Goal: Task Accomplishment & Management: Manage account settings

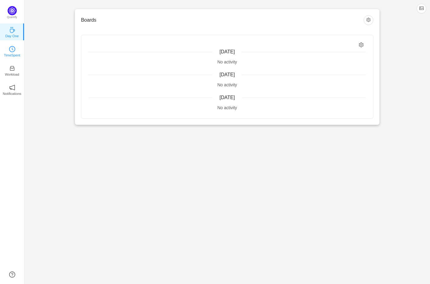
click at [15, 50] on icon "icon: clock-circle" at bounding box center [12, 49] width 6 height 6
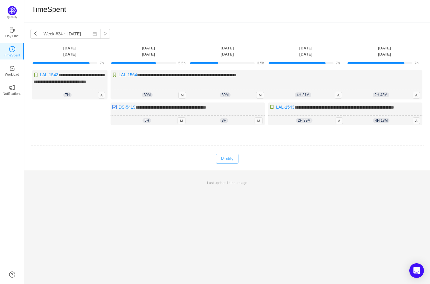
click at [229, 163] on button "Modify" at bounding box center [227, 159] width 22 height 10
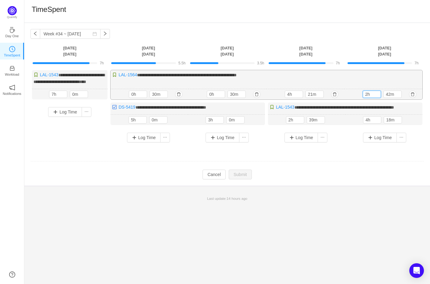
drag, startPoint x: 366, startPoint y: 100, endPoint x: 346, endPoint y: 98, distance: 20.5
click at [346, 98] on div "2h 42m 2h 42m" at bounding box center [384, 94] width 78 height 11
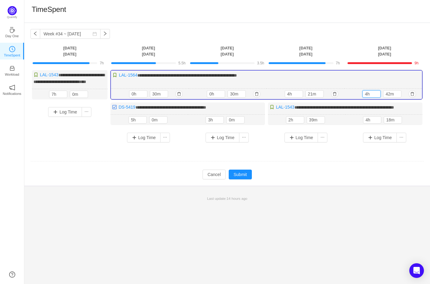
type input "4h"
type input "0m"
click at [368, 97] on input "4h" at bounding box center [372, 93] width 18 height 7
type input "2h"
click at [386, 97] on input "0m" at bounding box center [393, 93] width 18 height 7
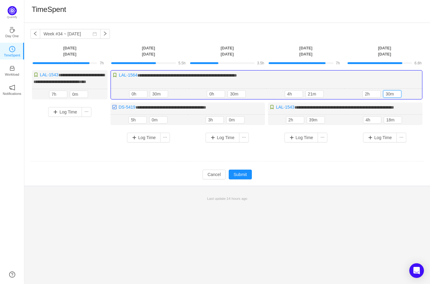
type input "30m"
drag, startPoint x: 349, startPoint y: 154, endPoint x: 352, endPoint y: 147, distance: 7.3
click at [349, 142] on div "Log Time" at bounding box center [385, 138] width 73 height 10
click at [413, 123] on button "button" at bounding box center [412, 119] width 7 height 7
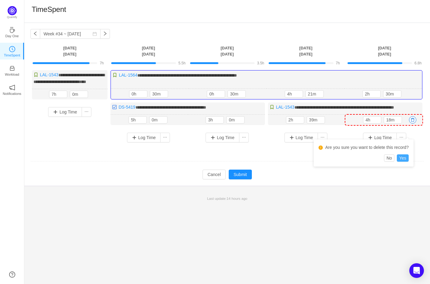
drag, startPoint x: 405, startPoint y: 155, endPoint x: 367, endPoint y: 142, distance: 39.9
click at [405, 155] on button "Yes" at bounding box center [403, 157] width 12 height 7
click at [335, 123] on button "button" at bounding box center [335, 119] width 7 height 7
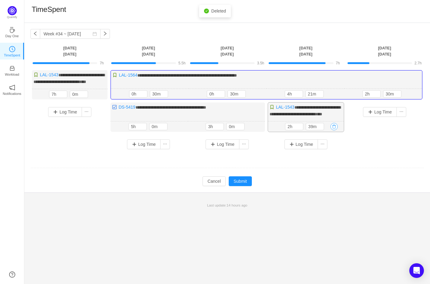
click at [333, 130] on button "button" at bounding box center [334, 126] width 7 height 7
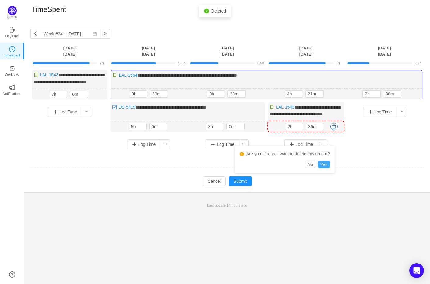
click at [329, 162] on button "Yes" at bounding box center [324, 164] width 12 height 7
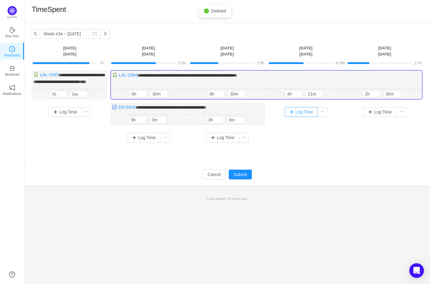
click at [300, 117] on button "Log Time" at bounding box center [302, 112] width 34 height 10
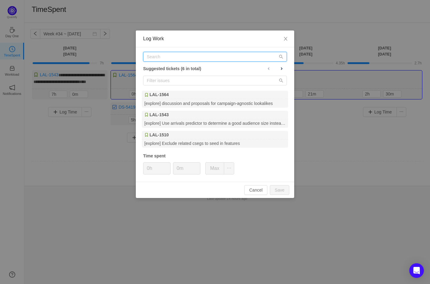
click at [167, 57] on input "text" at bounding box center [215, 57] width 144 height 10
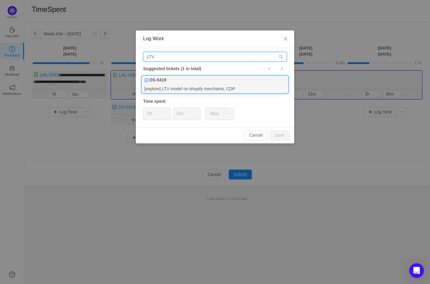
type input "LTV"
click at [176, 87] on div "[explore] LTV model on shopify merchants, CDP" at bounding box center [215, 88] width 146 height 8
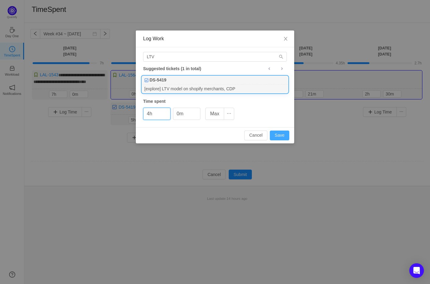
click at [277, 133] on button "Save" at bounding box center [279, 135] width 19 height 10
type input "0h"
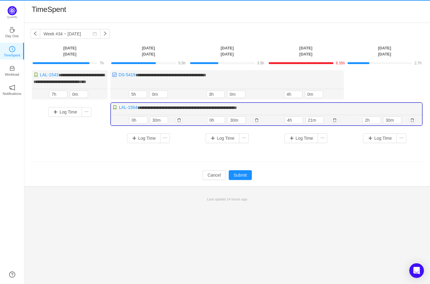
click at [375, 121] on div "2h 42m 2h 30m" at bounding box center [384, 120] width 78 height 11
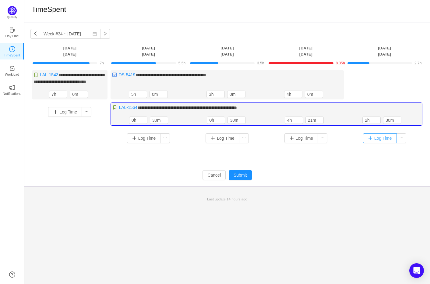
click at [373, 143] on button "Log Time" at bounding box center [380, 138] width 34 height 10
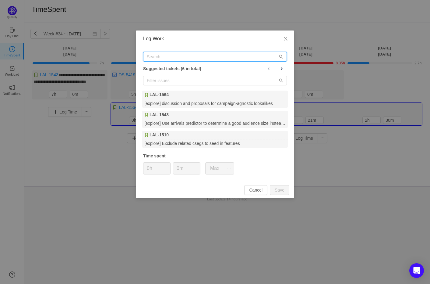
click at [195, 58] on input "text" at bounding box center [215, 57] width 144 height 10
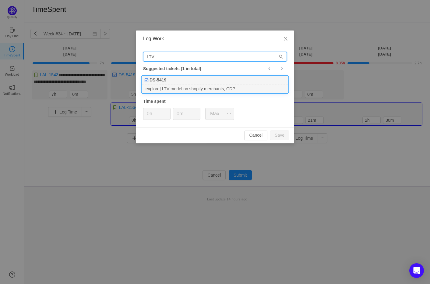
type input "LTV"
click at [191, 89] on div "[explore] LTV model on shopify merchants, CDP" at bounding box center [215, 88] width 146 height 8
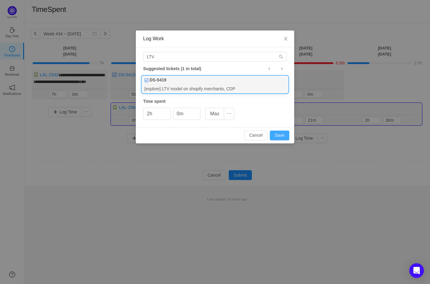
click at [279, 135] on button "Save" at bounding box center [279, 135] width 19 height 10
type input "0h"
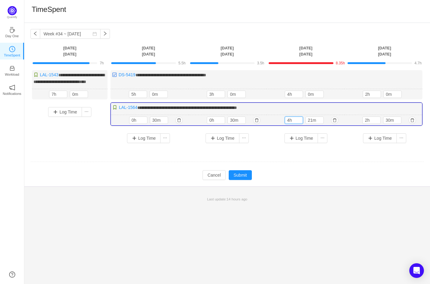
drag, startPoint x: 289, startPoint y: 126, endPoint x: 268, endPoint y: 122, distance: 20.8
click at [269, 122] on div "4h 21m 4h 21m" at bounding box center [306, 120] width 78 height 11
type input "2h"
type input "0m"
click at [98, 98] on button "button" at bounding box center [97, 93] width 7 height 7
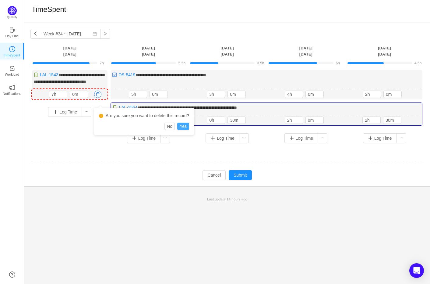
click at [183, 127] on button "Yes" at bounding box center [183, 125] width 12 height 7
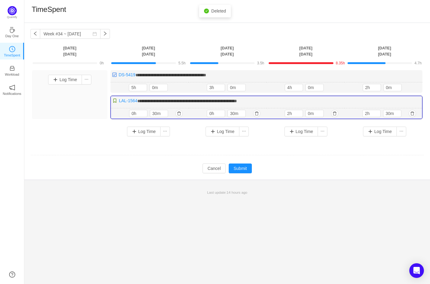
drag, startPoint x: 288, startPoint y: 112, endPoint x: 283, endPoint y: 112, distance: 5.2
click at [283, 112] on div "4h 21m 2h 0m" at bounding box center [306, 113] width 78 height 11
click at [249, 166] on button "Submit" at bounding box center [240, 168] width 23 height 10
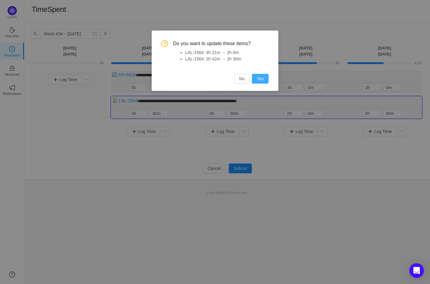
click at [261, 76] on button "Yes" at bounding box center [260, 79] width 17 height 10
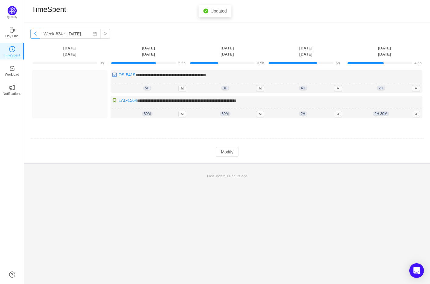
click at [34, 32] on button "button" at bounding box center [35, 34] width 10 height 10
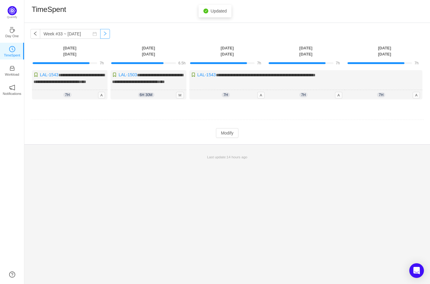
click at [100, 35] on button "button" at bounding box center [105, 34] width 10 height 10
type input "Week #34 ~ [DATE]"
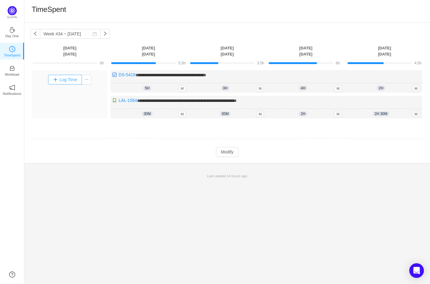
click at [72, 78] on button "Log Time" at bounding box center [65, 80] width 34 height 10
click at [79, 101] on li "Log Time Off" at bounding box center [71, 101] width 38 height 10
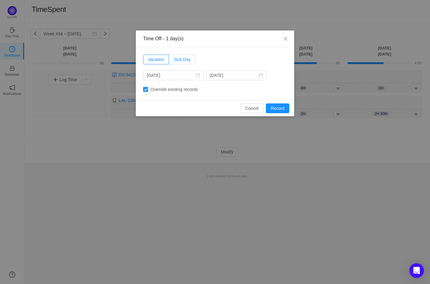
click at [186, 63] on label "Sick Day" at bounding box center [182, 60] width 26 height 10
click at [174, 61] on input "Sick Day" at bounding box center [174, 61] width 0 height 0
click at [283, 107] on button "Record" at bounding box center [277, 108] width 23 height 10
